Goal: Information Seeking & Learning: Learn about a topic

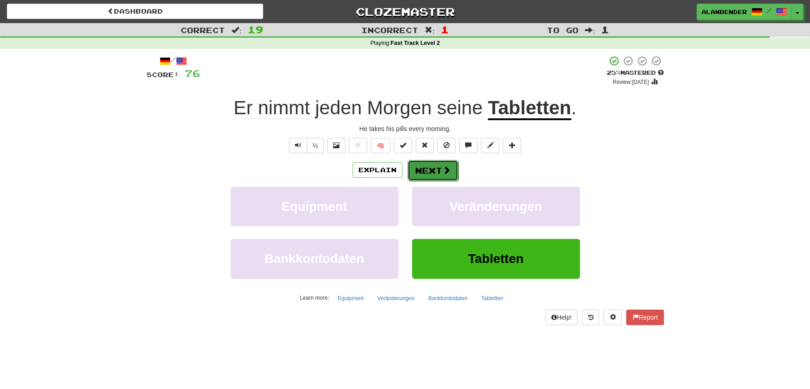
click at [432, 171] on button "Next" at bounding box center [432, 170] width 51 height 21
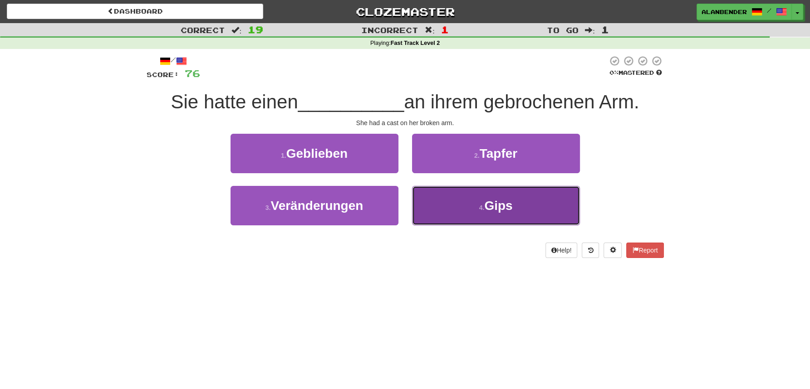
click at [494, 212] on span "Gips" at bounding box center [498, 206] width 28 height 14
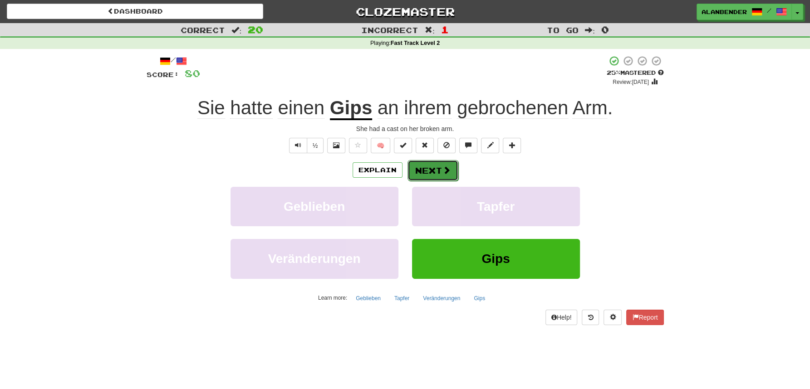
click at [432, 170] on button "Next" at bounding box center [432, 170] width 51 height 21
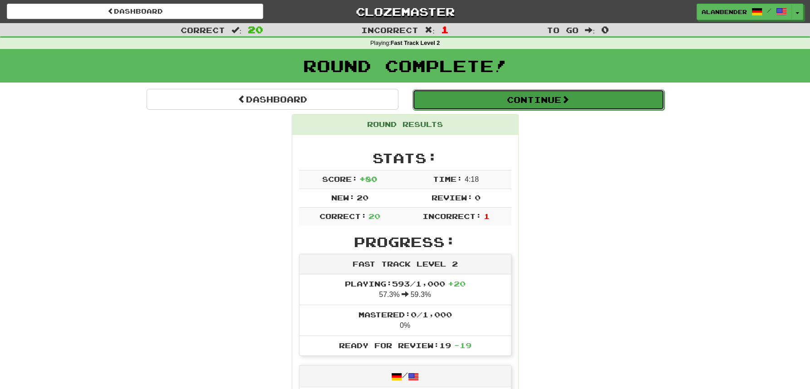
click at [475, 109] on button "Continue" at bounding box center [538, 99] width 252 height 21
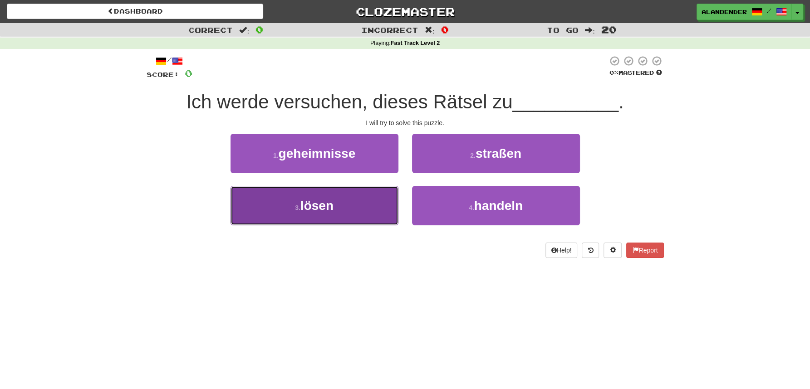
click at [313, 211] on span "lösen" at bounding box center [316, 206] width 33 height 14
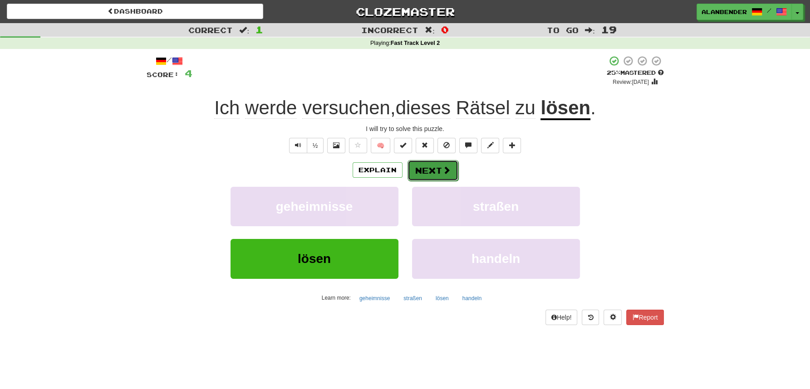
click at [430, 171] on button "Next" at bounding box center [432, 170] width 51 height 21
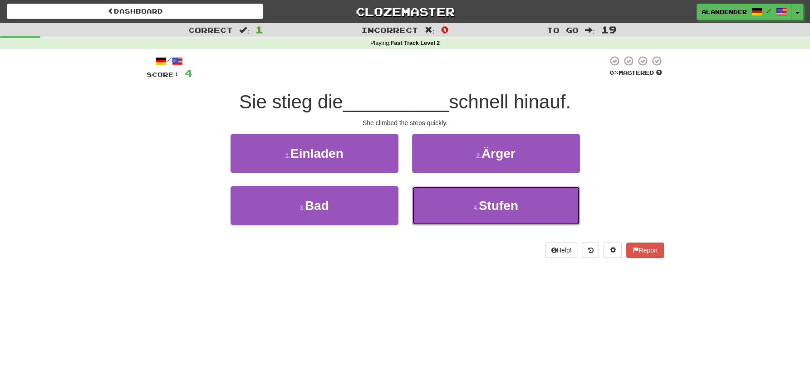
click at [501, 208] on span "Stufen" at bounding box center [498, 206] width 39 height 14
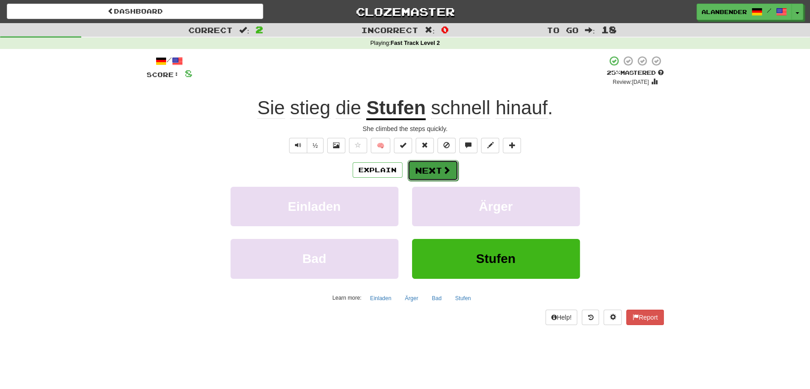
click at [426, 171] on button "Next" at bounding box center [432, 170] width 51 height 21
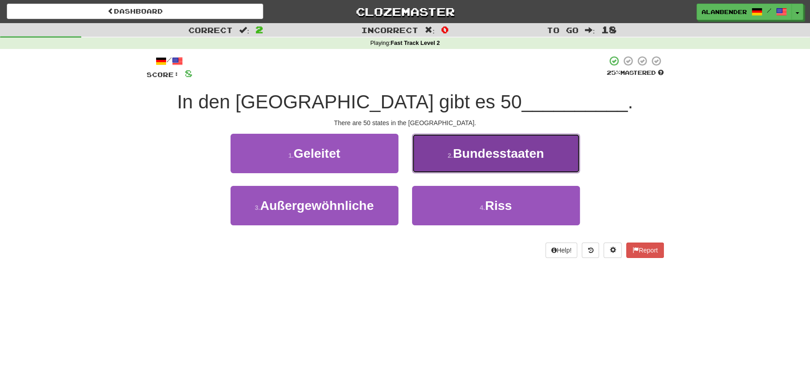
click at [509, 157] on span "Bundesstaaten" at bounding box center [498, 154] width 91 height 14
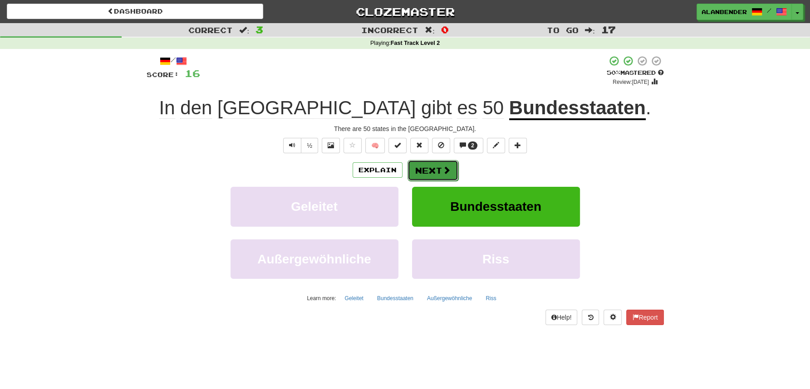
click at [428, 169] on button "Next" at bounding box center [432, 170] width 51 height 21
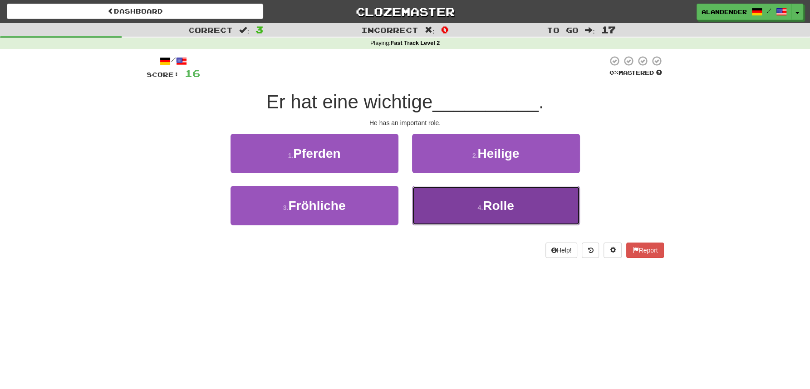
click at [501, 209] on span "Rolle" at bounding box center [498, 206] width 31 height 14
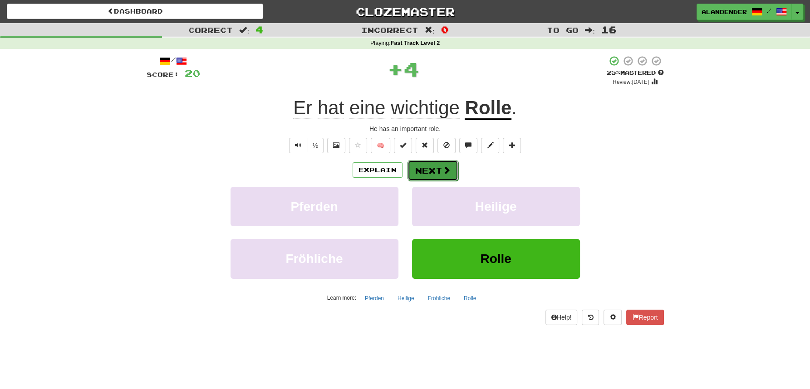
click at [429, 169] on button "Next" at bounding box center [432, 170] width 51 height 21
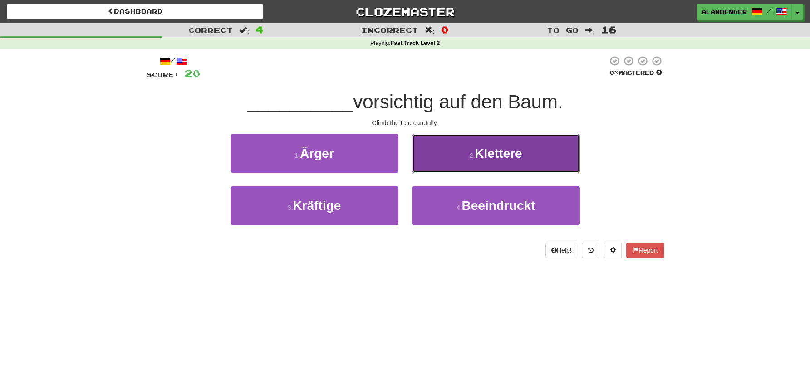
click at [498, 157] on span "Klettere" at bounding box center [498, 154] width 47 height 14
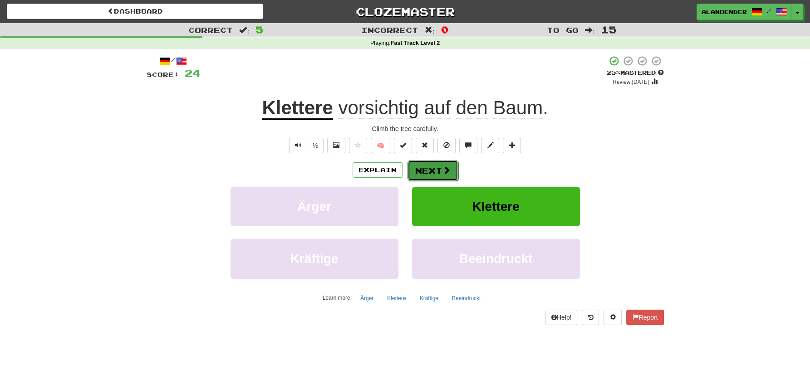
click at [432, 174] on button "Next" at bounding box center [432, 170] width 51 height 21
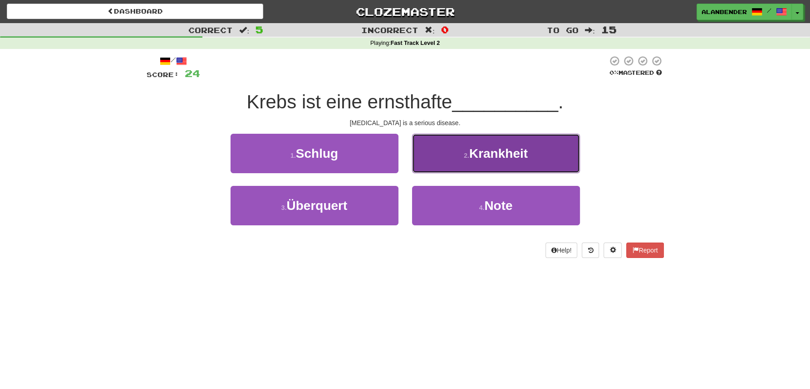
click at [513, 160] on span "Krankheit" at bounding box center [498, 154] width 59 height 14
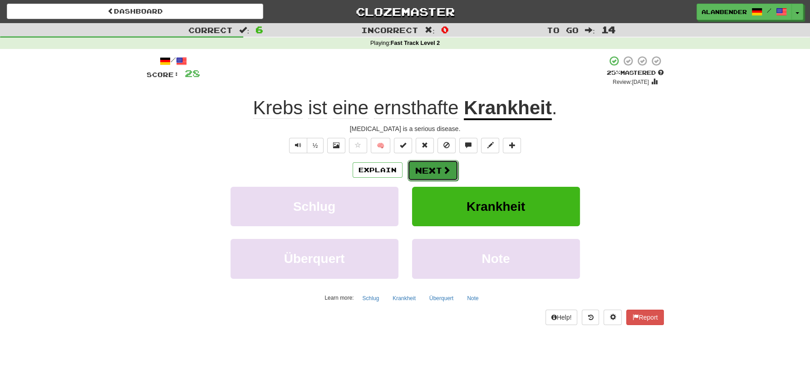
click at [434, 171] on button "Next" at bounding box center [432, 170] width 51 height 21
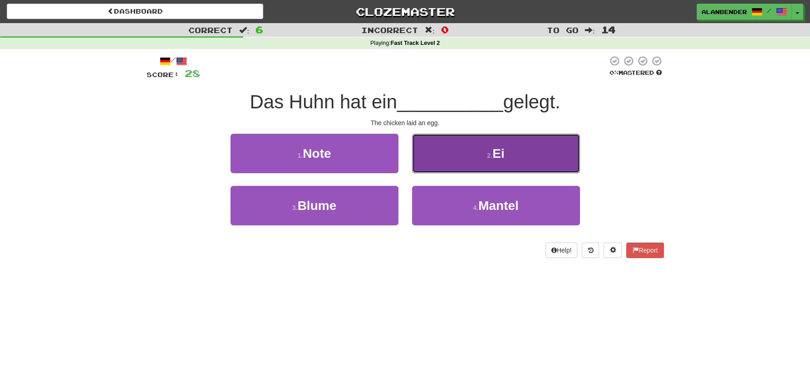
click at [501, 148] on span "Ei" at bounding box center [498, 154] width 12 height 14
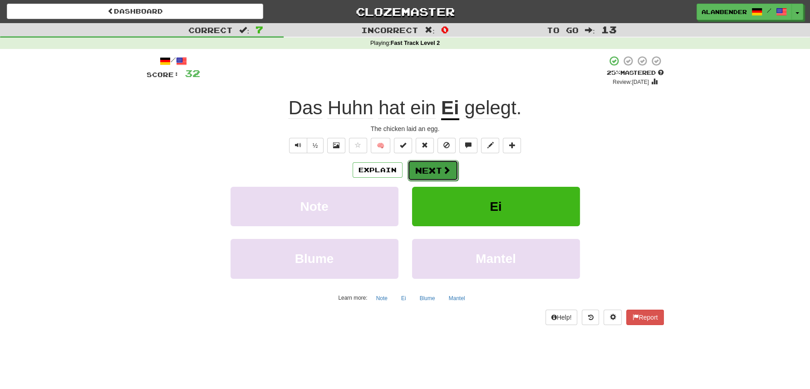
click at [437, 169] on button "Next" at bounding box center [432, 170] width 51 height 21
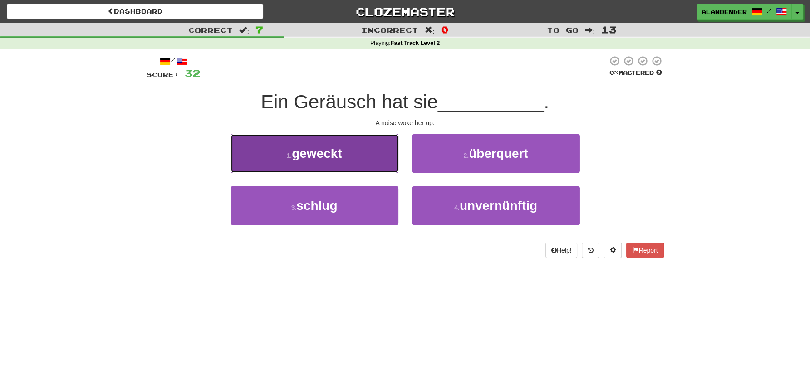
click at [339, 156] on span "geweckt" at bounding box center [317, 154] width 50 height 14
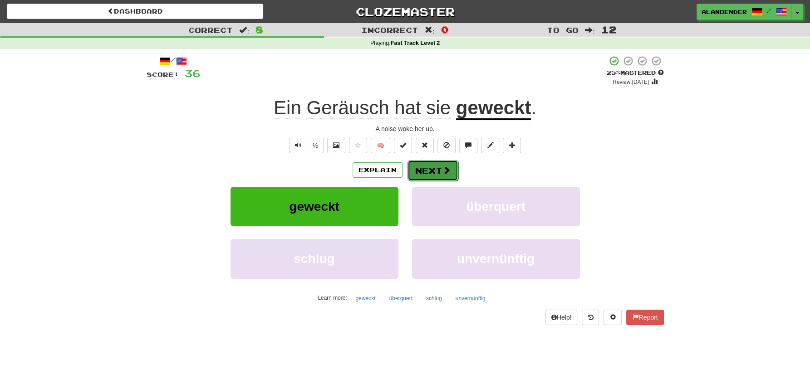
click at [437, 167] on button "Next" at bounding box center [432, 170] width 51 height 21
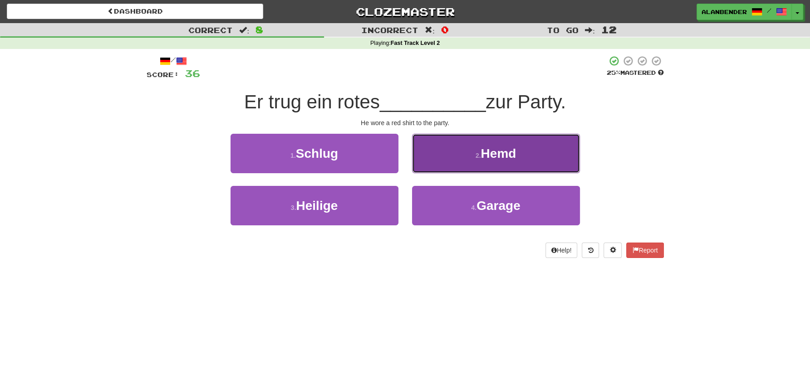
click at [495, 154] on span "Hemd" at bounding box center [498, 154] width 35 height 14
